Goal: Information Seeking & Learning: Learn about a topic

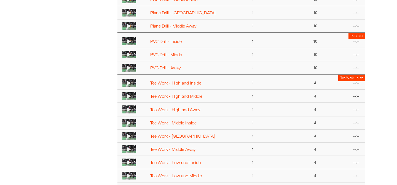
scroll to position [136, 0]
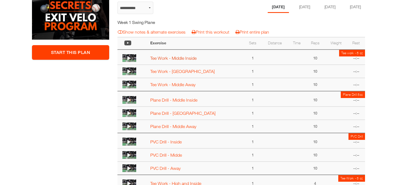
click at [168, 60] on link "Tee Work - Middle Inside" at bounding box center [173, 58] width 46 height 5
select select "**********"
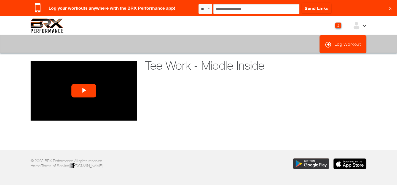
click at [84, 91] on span "Video Player" at bounding box center [84, 91] width 0 height 0
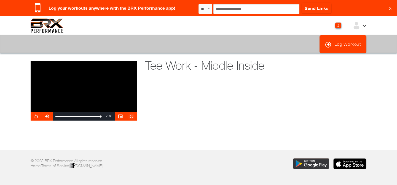
click at [133, 116] on span "Video Player" at bounding box center [131, 116] width 11 height 0
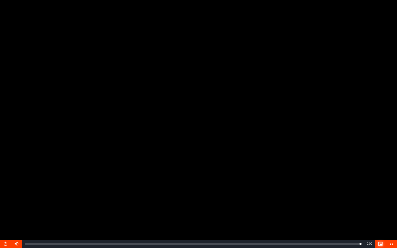
click at [381, 185] on span "Video Player" at bounding box center [379, 243] width 11 height 0
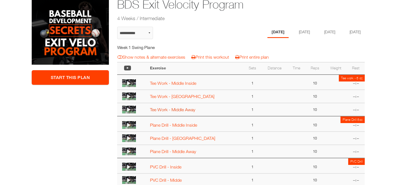
scroll to position [109, 0]
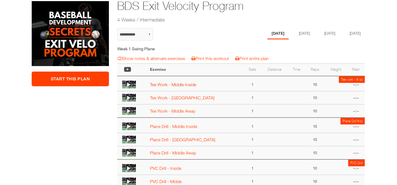
click at [175, 86] on link "Tee Work - Middle Inside" at bounding box center [173, 84] width 46 height 5
select select "**********"
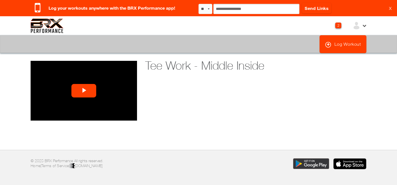
click at [84, 91] on span "Video Player" at bounding box center [84, 91] width 0 height 0
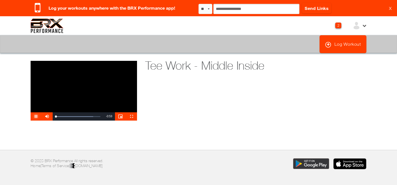
click at [39, 116] on span "Video Player" at bounding box center [36, 116] width 11 height 0
click at [132, 116] on span "Video Player" at bounding box center [131, 116] width 11 height 0
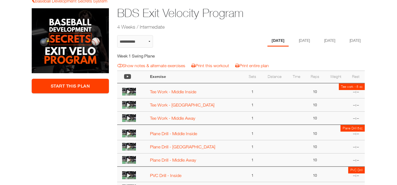
scroll to position [102, 0]
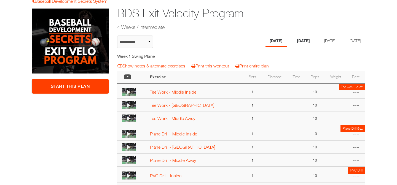
click at [303, 39] on li "[DATE]" at bounding box center [302, 41] width 21 height 11
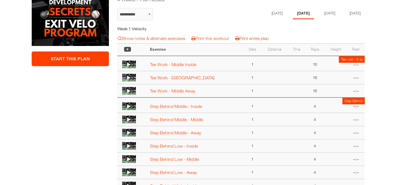
scroll to position [124, 0]
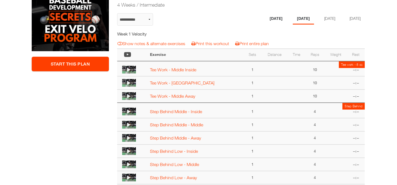
click at [272, 18] on li "[DATE]" at bounding box center [275, 18] width 21 height 11
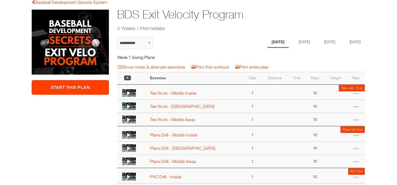
scroll to position [93, 0]
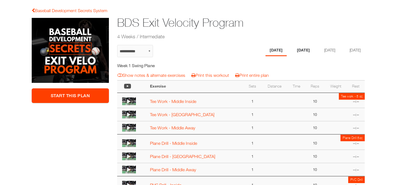
click at [298, 50] on li "[DATE]" at bounding box center [302, 50] width 21 height 11
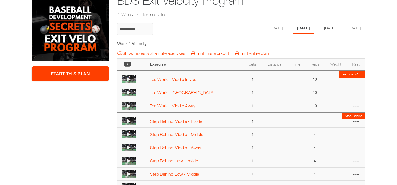
scroll to position [106, 0]
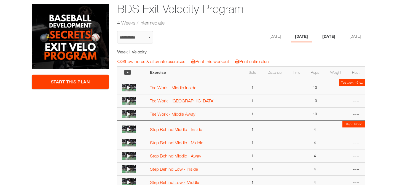
click at [326, 36] on li "Thursday" at bounding box center [328, 36] width 21 height 11
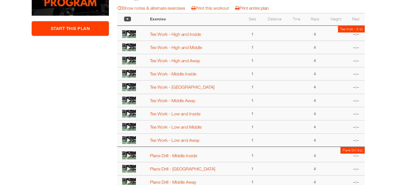
scroll to position [131, 0]
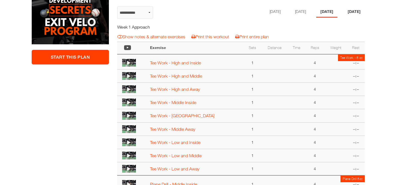
click at [351, 12] on li "Friday" at bounding box center [353, 11] width 21 height 11
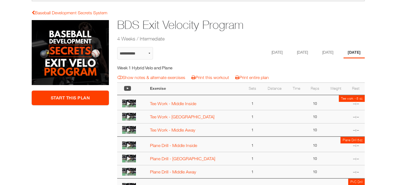
scroll to position [95, 0]
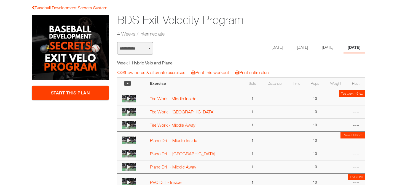
click at [145, 47] on select "**********" at bounding box center [135, 48] width 36 height 12
select select "**********"
click at [117, 42] on select "**********" at bounding box center [135, 48] width 36 height 12
click at [275, 45] on li "Monday" at bounding box center [275, 47] width 21 height 11
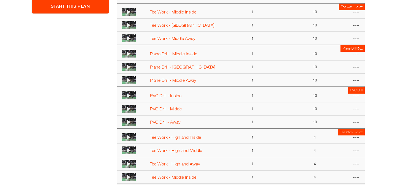
scroll to position [126, 0]
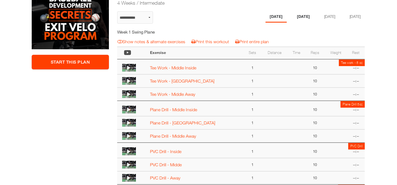
click at [300, 15] on li "Tuesday" at bounding box center [302, 16] width 21 height 11
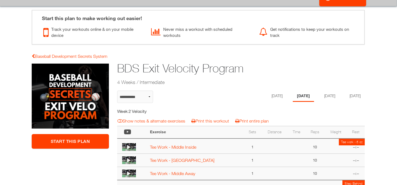
scroll to position [31, 0]
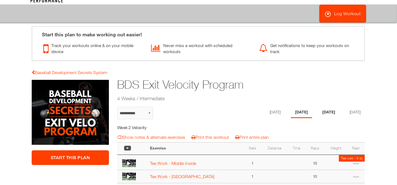
click at [322, 109] on li "Thursday" at bounding box center [328, 112] width 21 height 11
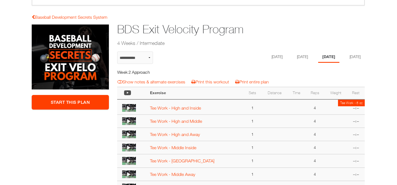
scroll to position [80, 0]
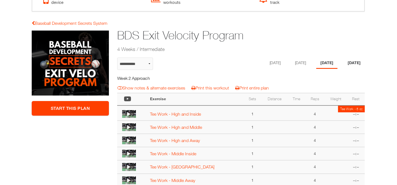
click at [356, 61] on li "Friday" at bounding box center [353, 63] width 21 height 11
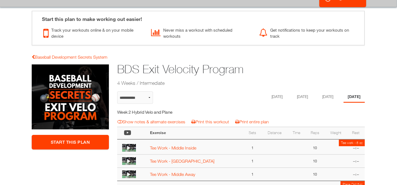
scroll to position [53, 0]
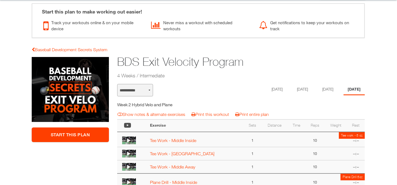
click at [123, 89] on select "**********" at bounding box center [135, 90] width 36 height 12
select select "**********"
click at [117, 84] on select "**********" at bounding box center [135, 90] width 36 height 12
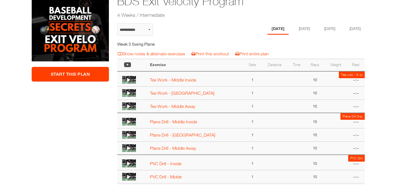
scroll to position [95, 0]
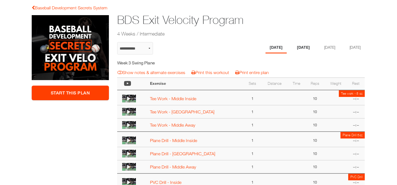
click at [296, 49] on li "[DATE]" at bounding box center [302, 47] width 21 height 11
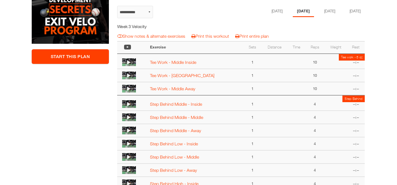
scroll to position [131, 0]
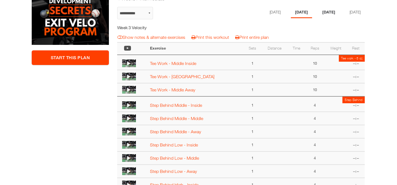
click at [330, 15] on li "[DATE]" at bounding box center [328, 12] width 21 height 11
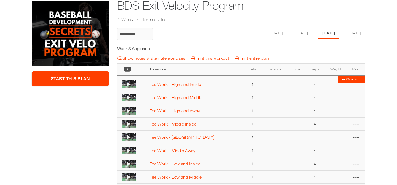
scroll to position [97, 0]
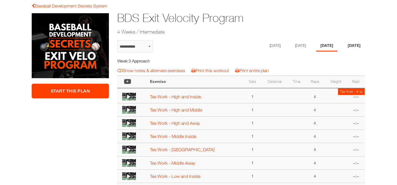
click at [351, 48] on li "[DATE]" at bounding box center [353, 45] width 21 height 11
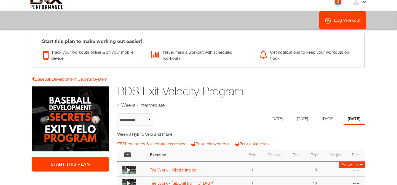
scroll to position [26, 0]
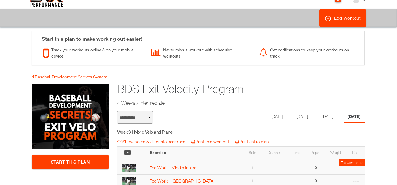
click at [145, 118] on select "**********" at bounding box center [135, 117] width 36 height 12
select select "**********"
click at [117, 111] on select "**********" at bounding box center [135, 117] width 36 height 12
click at [302, 117] on li "Tuesday" at bounding box center [302, 116] width 21 height 11
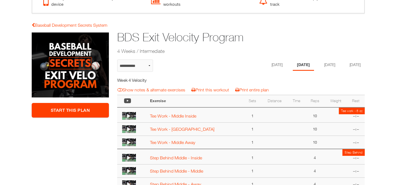
scroll to position [57, 0]
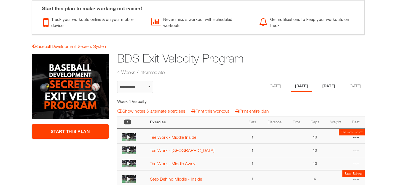
click at [329, 82] on li "Thursday" at bounding box center [328, 86] width 21 height 11
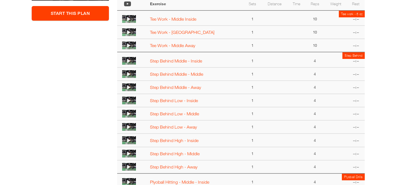
scroll to position [51, 0]
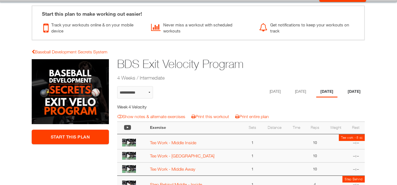
click at [352, 89] on li "Friday" at bounding box center [353, 91] width 21 height 11
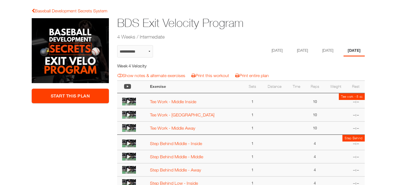
scroll to position [81, 0]
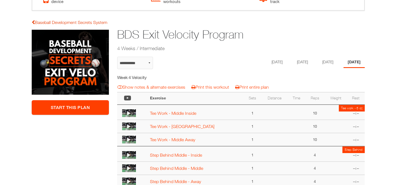
click at [42, 21] on link "Baseball Development Secrets System" at bounding box center [69, 22] width 75 height 5
select select "**********"
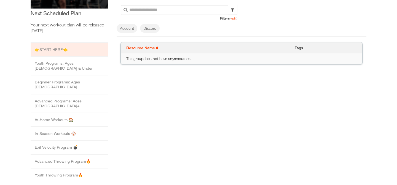
scroll to position [125, 0]
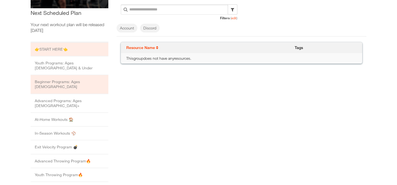
click at [47, 77] on li "Beginner Programs: Ages [DEMOGRAPHIC_DATA]" at bounding box center [70, 84] width 78 height 19
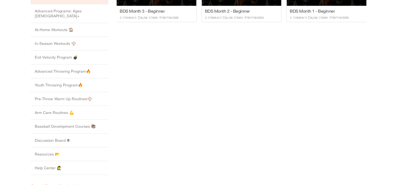
scroll to position [215, 0]
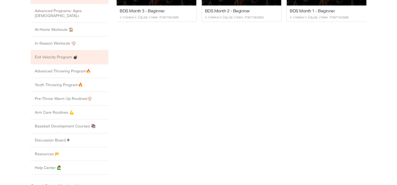
click at [50, 50] on li "Exit Velocity Program 💣" at bounding box center [70, 57] width 78 height 14
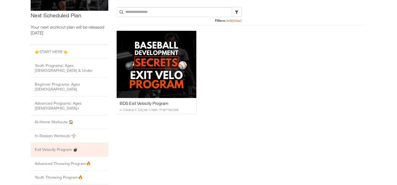
scroll to position [124, 0]
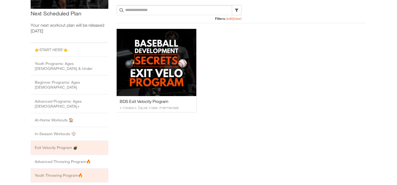
click at [49, 169] on li "Youth Throwing Program🔥" at bounding box center [70, 176] width 78 height 14
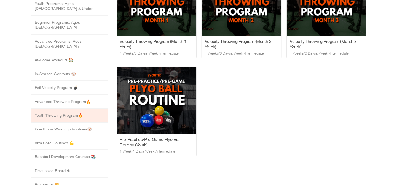
scroll to position [184, 0]
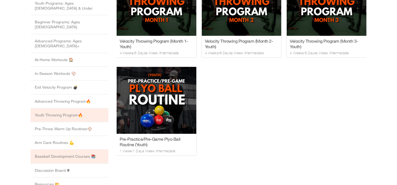
click at [49, 150] on li "Baseball Development Courses 📚" at bounding box center [70, 157] width 78 height 14
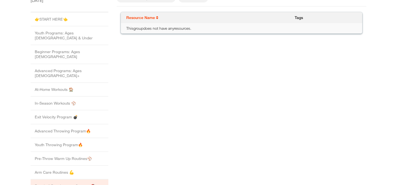
scroll to position [154, 0]
click at [49, 139] on li "Youth Throwing Program🔥" at bounding box center [70, 146] width 78 height 14
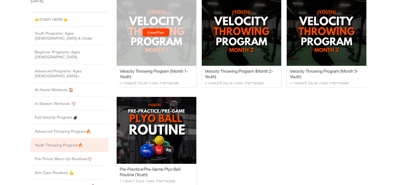
click at [150, 50] on div "View Plan View Plan" at bounding box center [156, 32] width 80 height 67
click at [158, 33] on link "View Plan" at bounding box center [155, 32] width 27 height 8
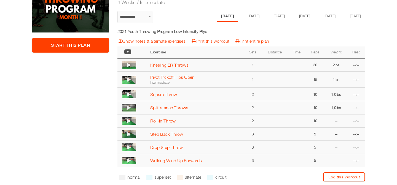
scroll to position [138, 0]
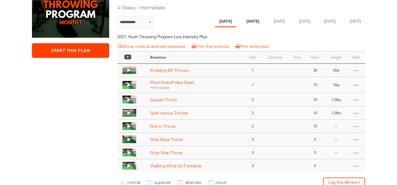
click at [243, 23] on li "Tuesday" at bounding box center [252, 21] width 21 height 11
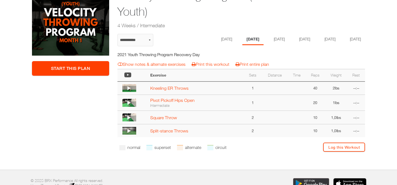
scroll to position [117, 0]
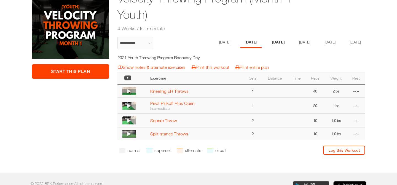
click at [279, 42] on li "Wednesday" at bounding box center [277, 42] width 21 height 11
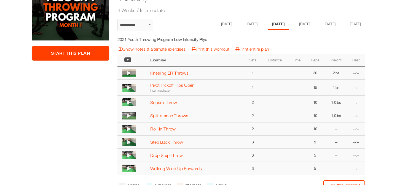
scroll to position [127, 0]
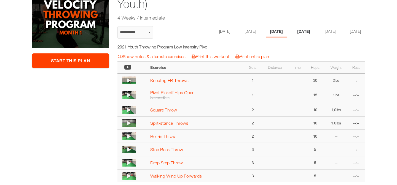
click at [303, 32] on li "Thursday" at bounding box center [303, 31] width 21 height 11
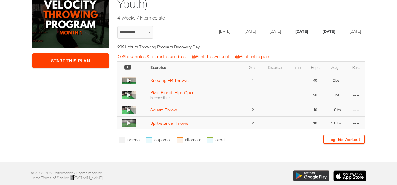
click at [329, 33] on li "Friday" at bounding box center [328, 31] width 21 height 11
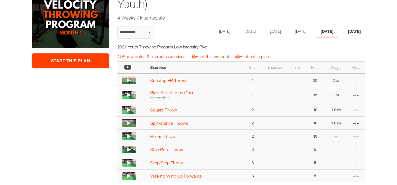
click at [343, 37] on li "Saturday" at bounding box center [353, 31] width 21 height 11
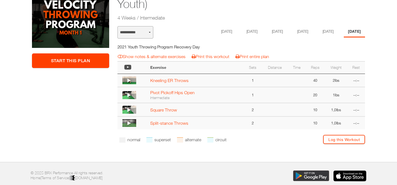
click at [146, 31] on select "**********" at bounding box center [135, 32] width 36 height 12
select select "**********"
click at [117, 26] on select "**********" at bounding box center [135, 32] width 36 height 12
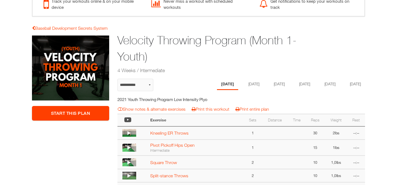
scroll to position [59, 0]
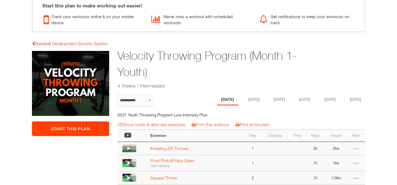
click at [43, 45] on link "Baseball Development Secrets System" at bounding box center [69, 43] width 75 height 5
select select "**********"
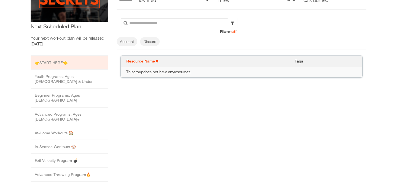
scroll to position [112, 0]
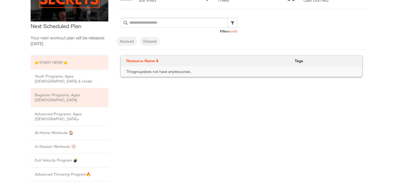
click at [48, 90] on li "Beginner Programs: Ages [DEMOGRAPHIC_DATA]" at bounding box center [70, 97] width 78 height 19
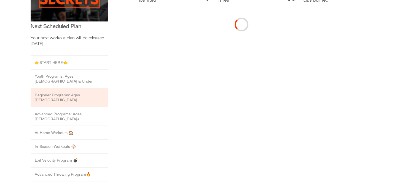
scroll to position [0, 0]
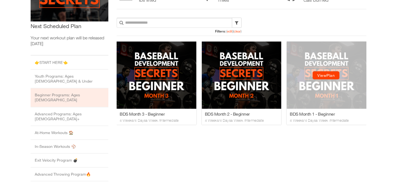
click at [301, 73] on div "View Plan View Plan" at bounding box center [326, 74] width 80 height 67
click at [318, 74] on link "View Plan" at bounding box center [325, 75] width 27 height 8
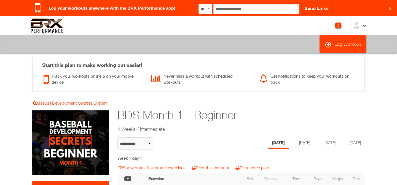
click at [39, 101] on link "Baseball Development Secrets System" at bounding box center [69, 103] width 75 height 5
select select "**********"
